Goal: Information Seeking & Learning: Learn about a topic

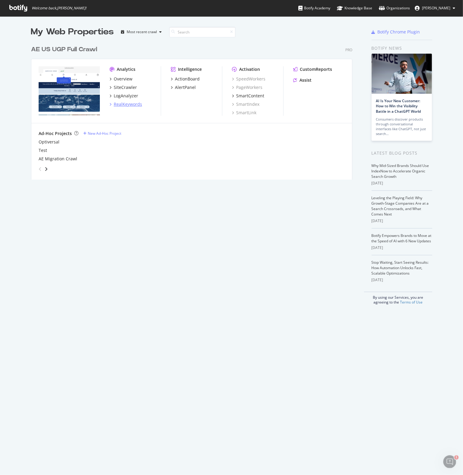
click at [123, 104] on div "RealKeywords" at bounding box center [128, 104] width 28 height 6
